Goal: Find contact information: Find contact information

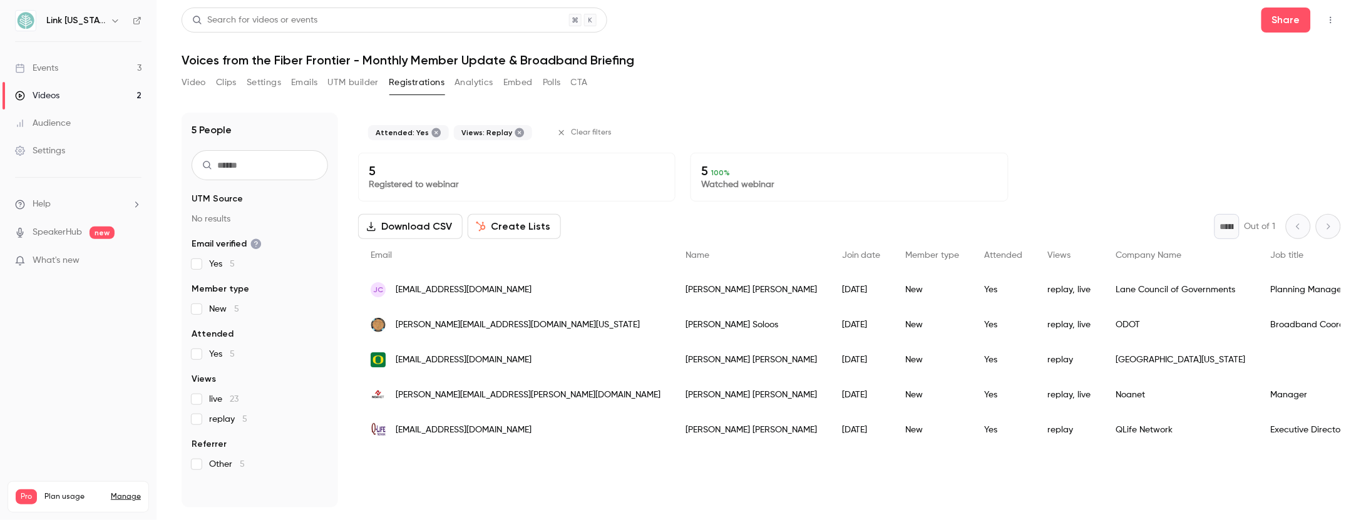
drag, startPoint x: 491, startPoint y: 326, endPoint x: 465, endPoint y: 324, distance: 26.4
click at [465, 324] on span "[PERSON_NAME][EMAIL_ADDRESS][DOMAIN_NAME][US_STATE]" at bounding box center [518, 325] width 244 height 13
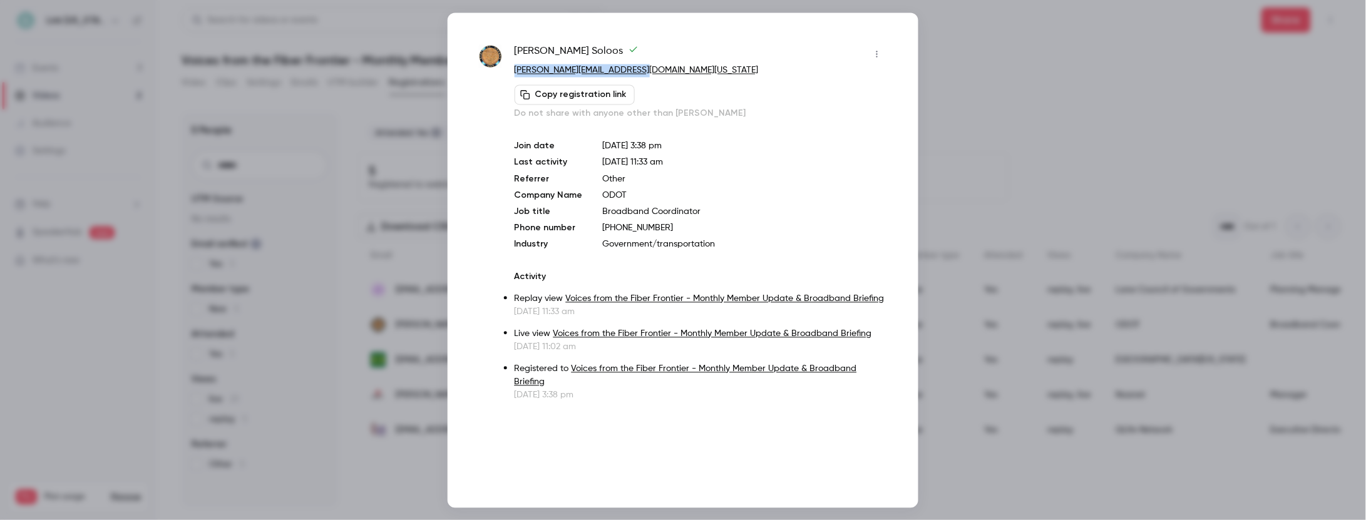
drag, startPoint x: 645, startPoint y: 68, endPoint x: 515, endPoint y: 73, distance: 130.3
click at [515, 73] on p "[PERSON_NAME][EMAIL_ADDRESS][DOMAIN_NAME][US_STATE]" at bounding box center [701, 70] width 373 height 13
copy link "[PERSON_NAME][EMAIL_ADDRESS][DOMAIN_NAME][US_STATE]"
click at [986, 122] on div at bounding box center [683, 260] width 1366 height 520
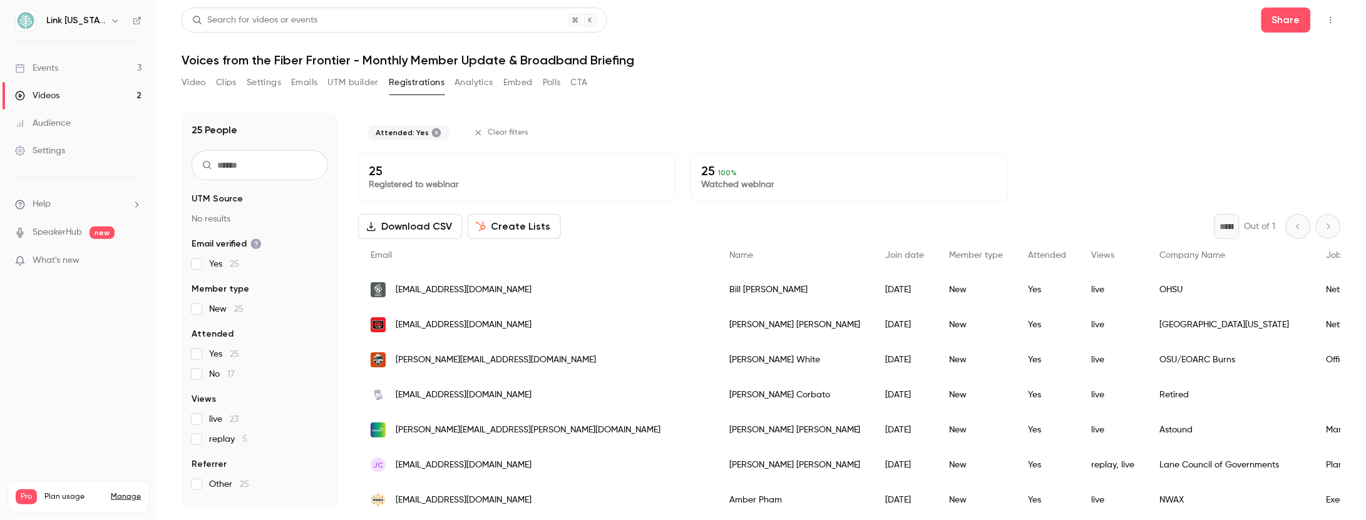
click at [475, 77] on button "Analytics" at bounding box center [474, 83] width 39 height 20
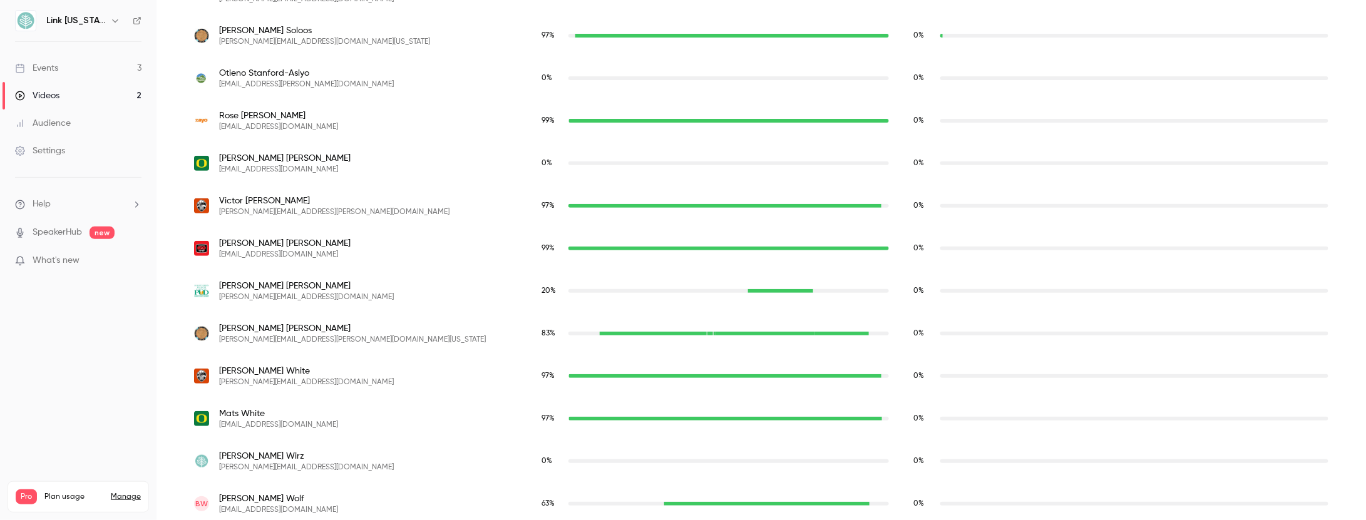
scroll to position [1794, 0]
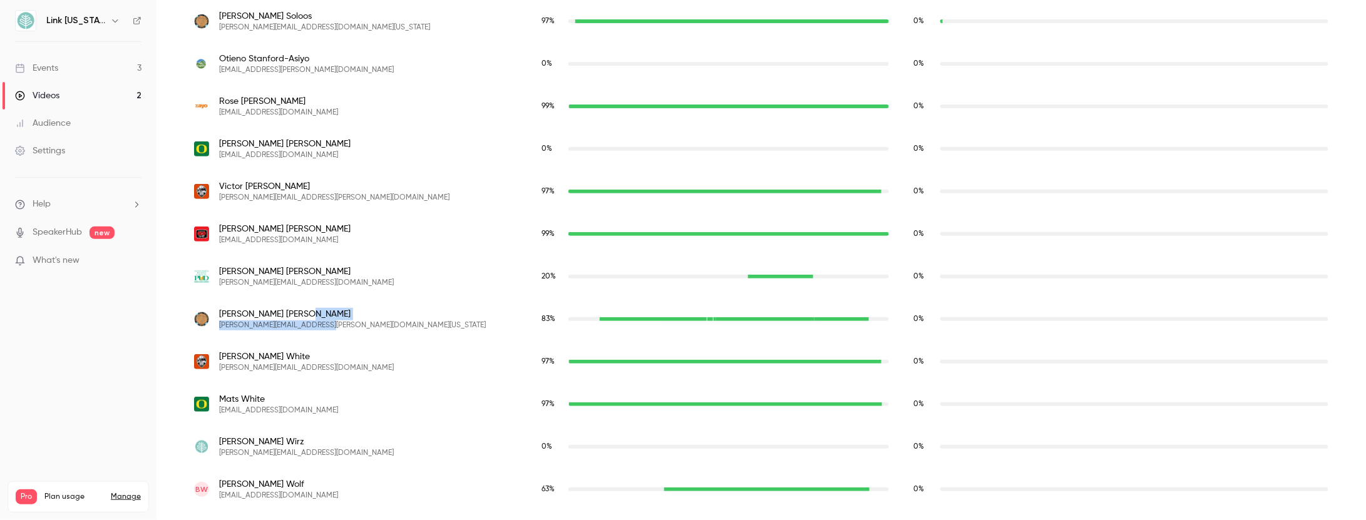
drag, startPoint x: 324, startPoint y: 320, endPoint x: 273, endPoint y: 312, distance: 51.9
click at [273, 312] on div "[PERSON_NAME] [PERSON_NAME][EMAIL_ADDRESS][PERSON_NAME][DOMAIN_NAME][US_STATE]" at bounding box center [355, 319] width 323 height 23
copy div "[PERSON_NAME][EMAIL_ADDRESS][PERSON_NAME][DOMAIN_NAME][US_STATE]"
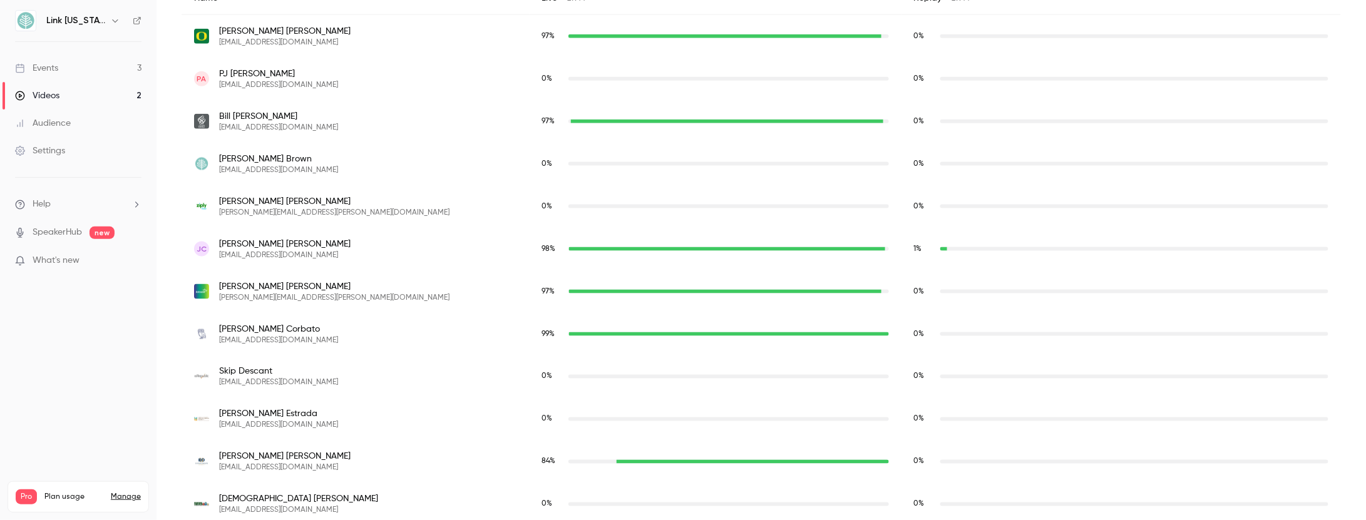
scroll to position [479, 0]
